Goal: Task Accomplishment & Management: Manage account settings

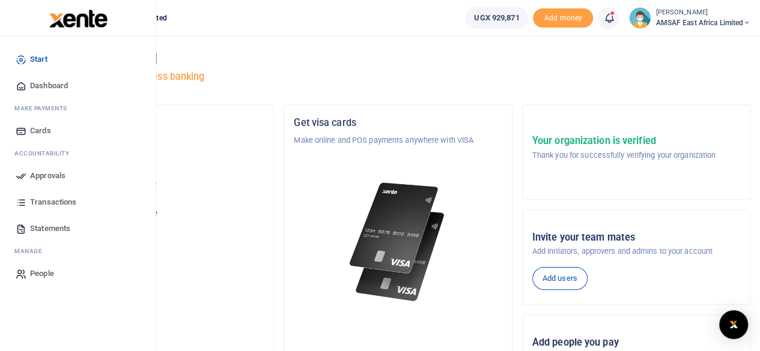
click at [35, 176] on span "Approvals" at bounding box center [47, 176] width 35 height 12
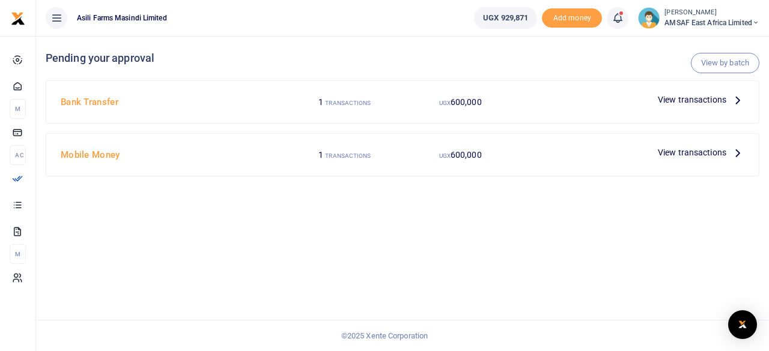
click at [683, 154] on span "View transactions" at bounding box center [692, 152] width 68 height 13
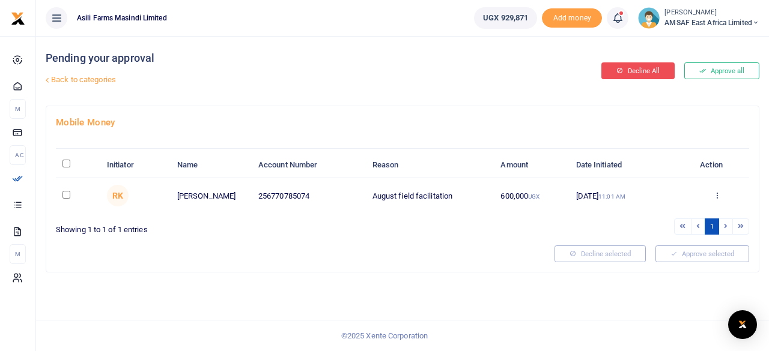
click at [642, 71] on button "Decline All" at bounding box center [637, 70] width 73 height 17
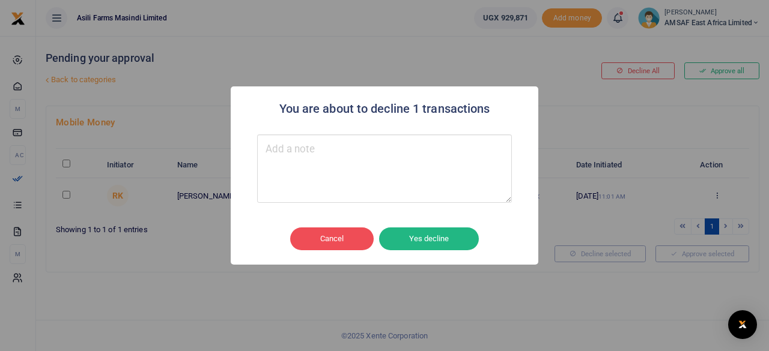
click at [287, 158] on textarea "Type your message here" at bounding box center [384, 169] width 255 height 68
type textarea "Declined"
click at [415, 237] on button "Yes decline" at bounding box center [429, 239] width 100 height 23
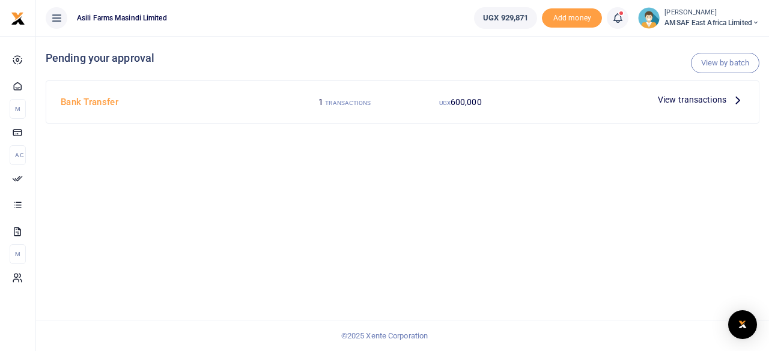
click at [93, 104] on h4 "Bank Transfer" at bounding box center [172, 102] width 222 height 13
click at [689, 102] on span "View transactions" at bounding box center [692, 99] width 68 height 13
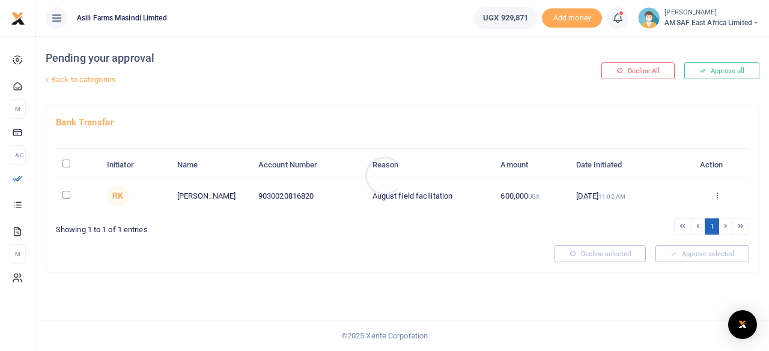
click at [64, 196] on div at bounding box center [384, 175] width 769 height 351
click at [66, 195] on input "checkbox" at bounding box center [66, 195] width 8 height 8
checkbox input "true"
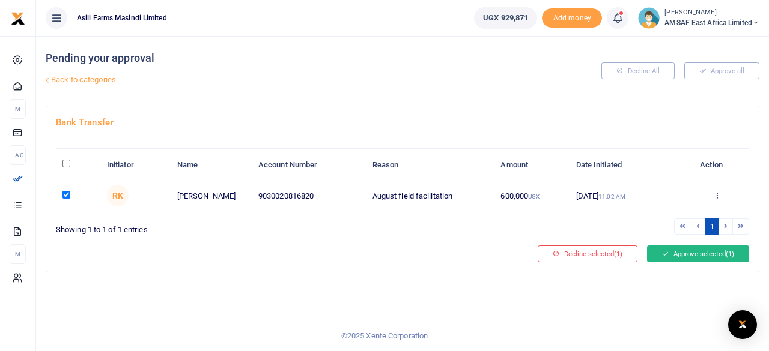
click at [695, 256] on button "Approve selected (1)" at bounding box center [698, 254] width 102 height 17
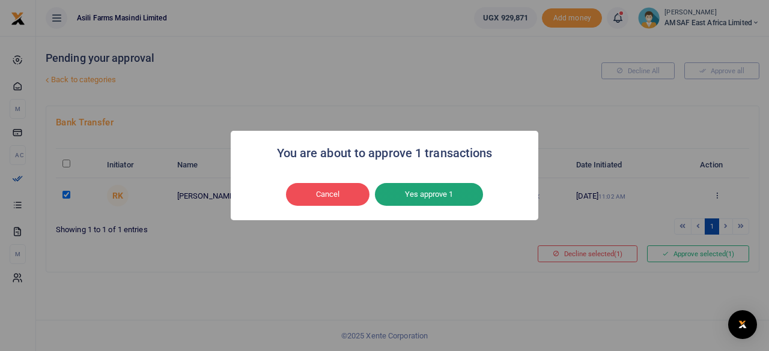
click at [399, 191] on button "Yes approve 1" at bounding box center [429, 194] width 108 height 23
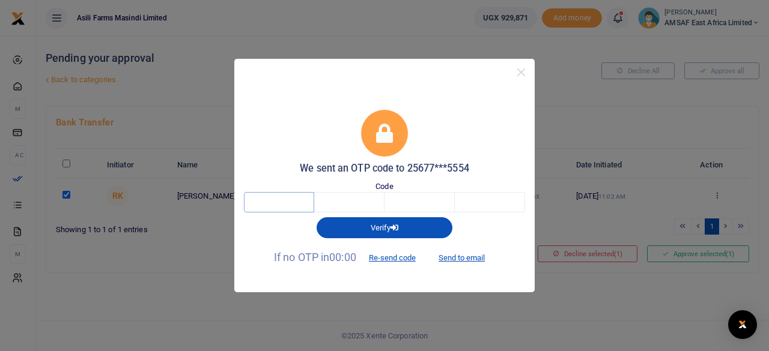
click at [282, 204] on input "text" at bounding box center [279, 202] width 70 height 20
type input "4"
type input "6"
type input "1"
